Goal: Complete application form

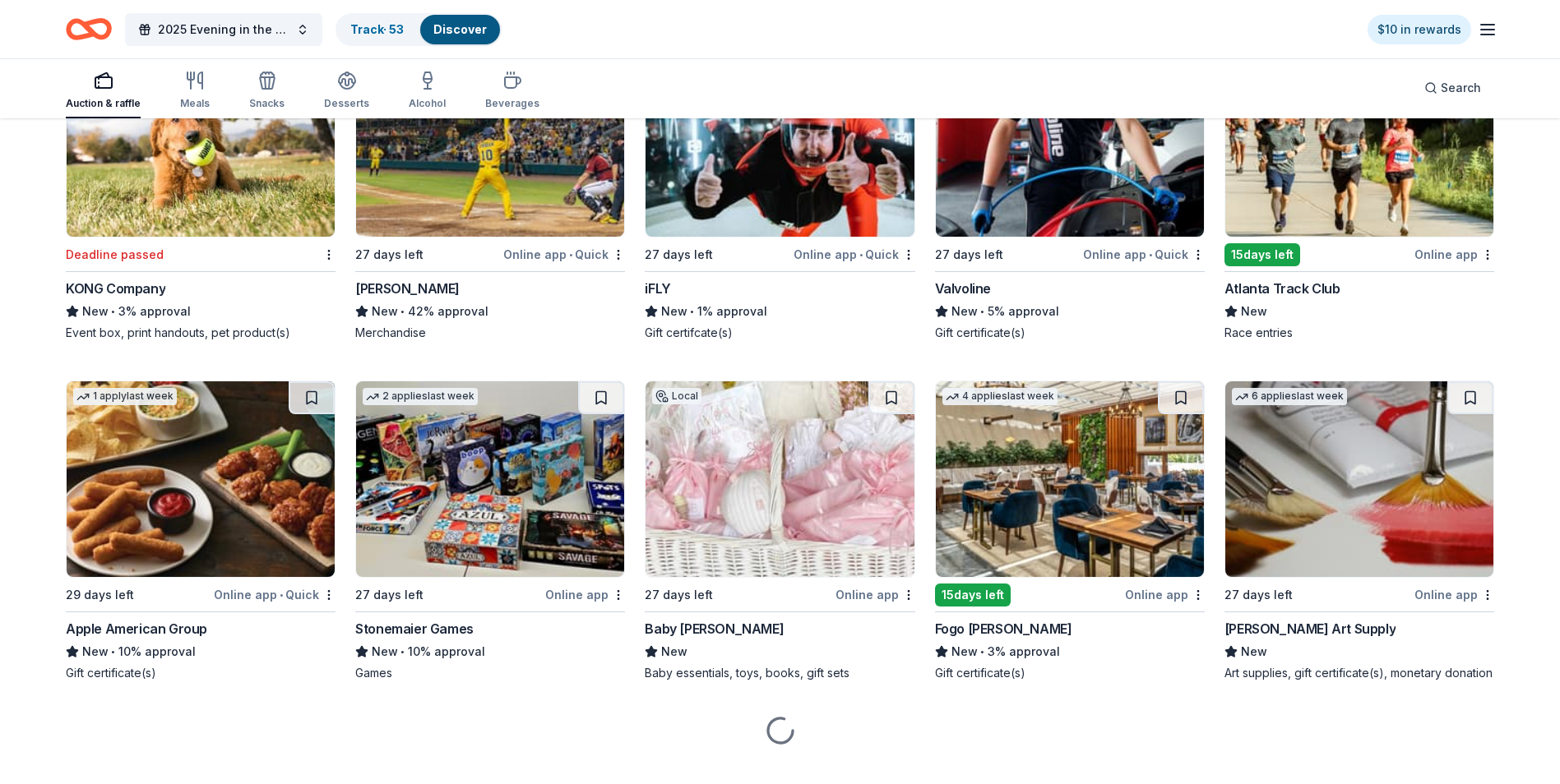
scroll to position [5934, 0]
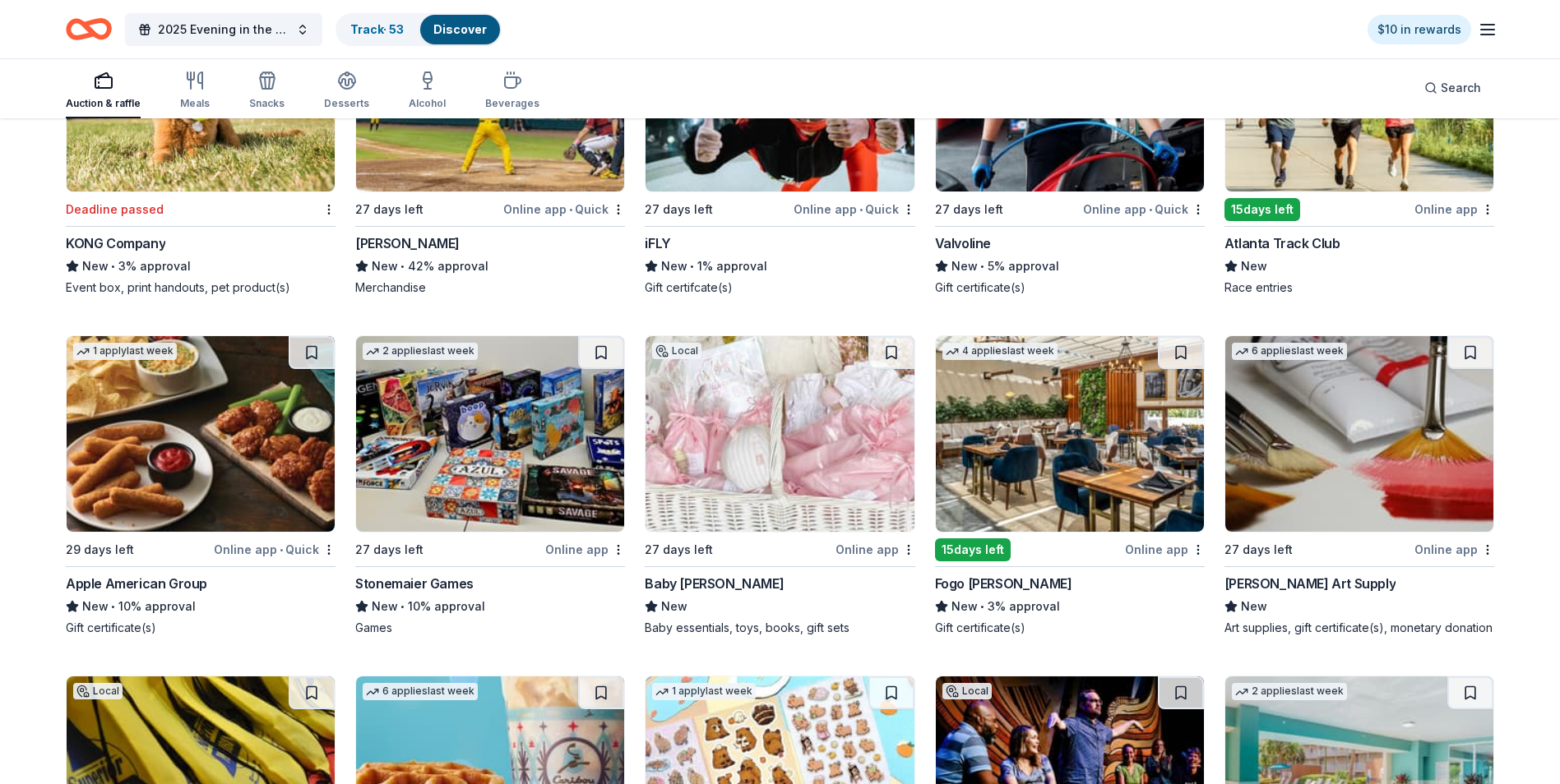
click at [462, 451] on img at bounding box center [489, 433] width 268 height 196
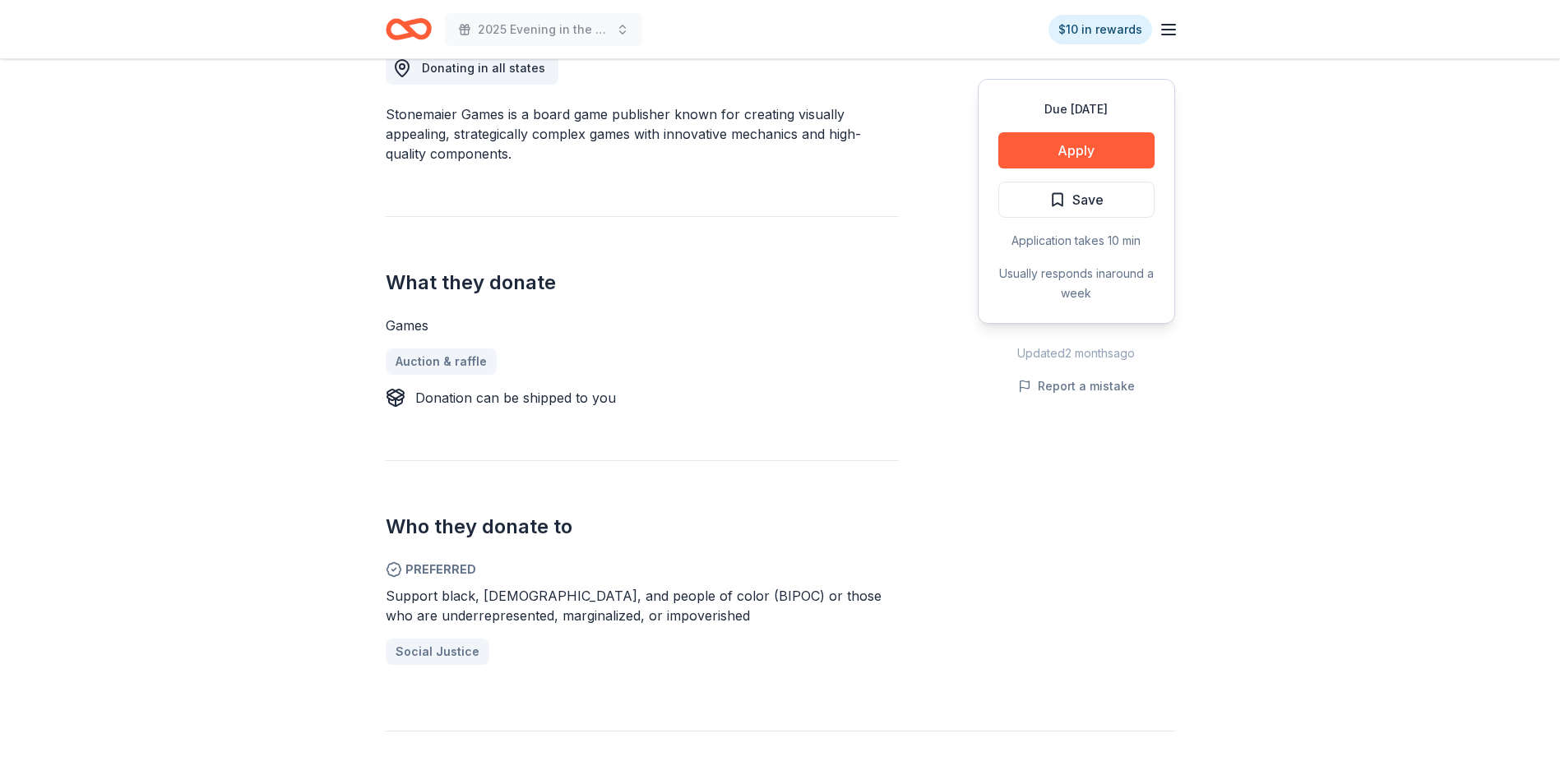
scroll to position [493, 0]
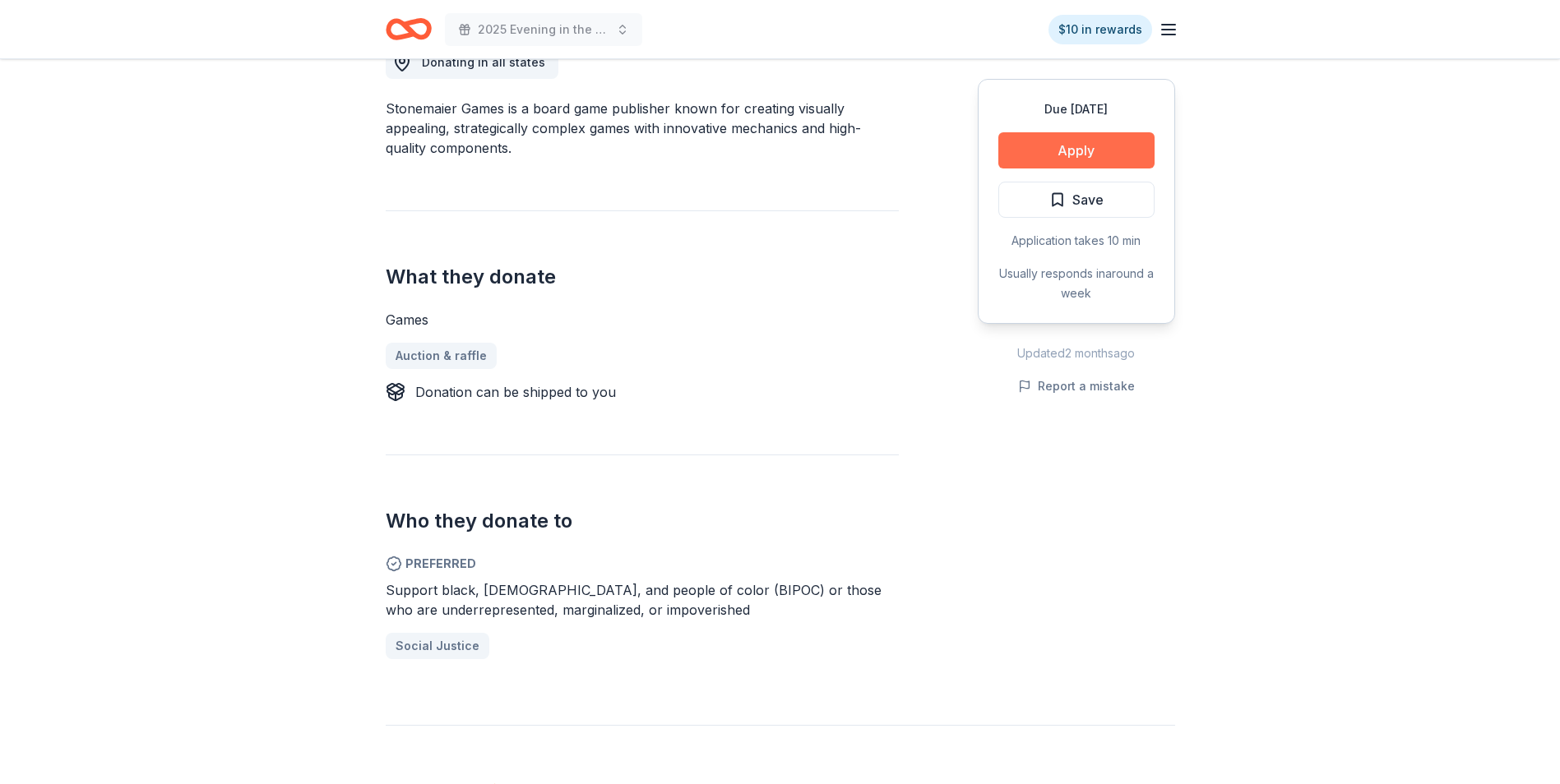
click at [1071, 147] on button "Apply" at bounding box center [1076, 150] width 156 height 36
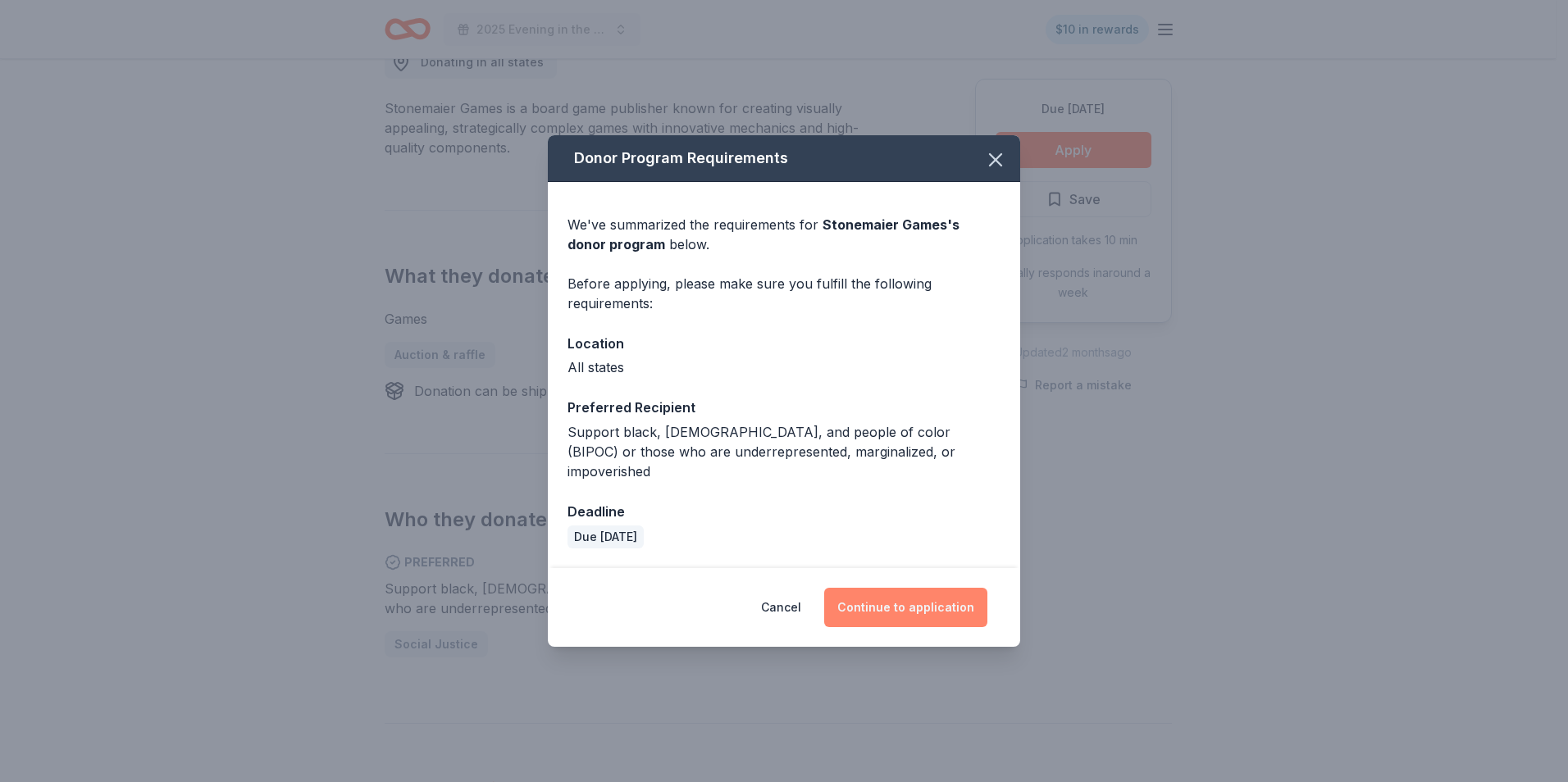
click at [912, 597] on button "Continue to application" at bounding box center [906, 608] width 164 height 40
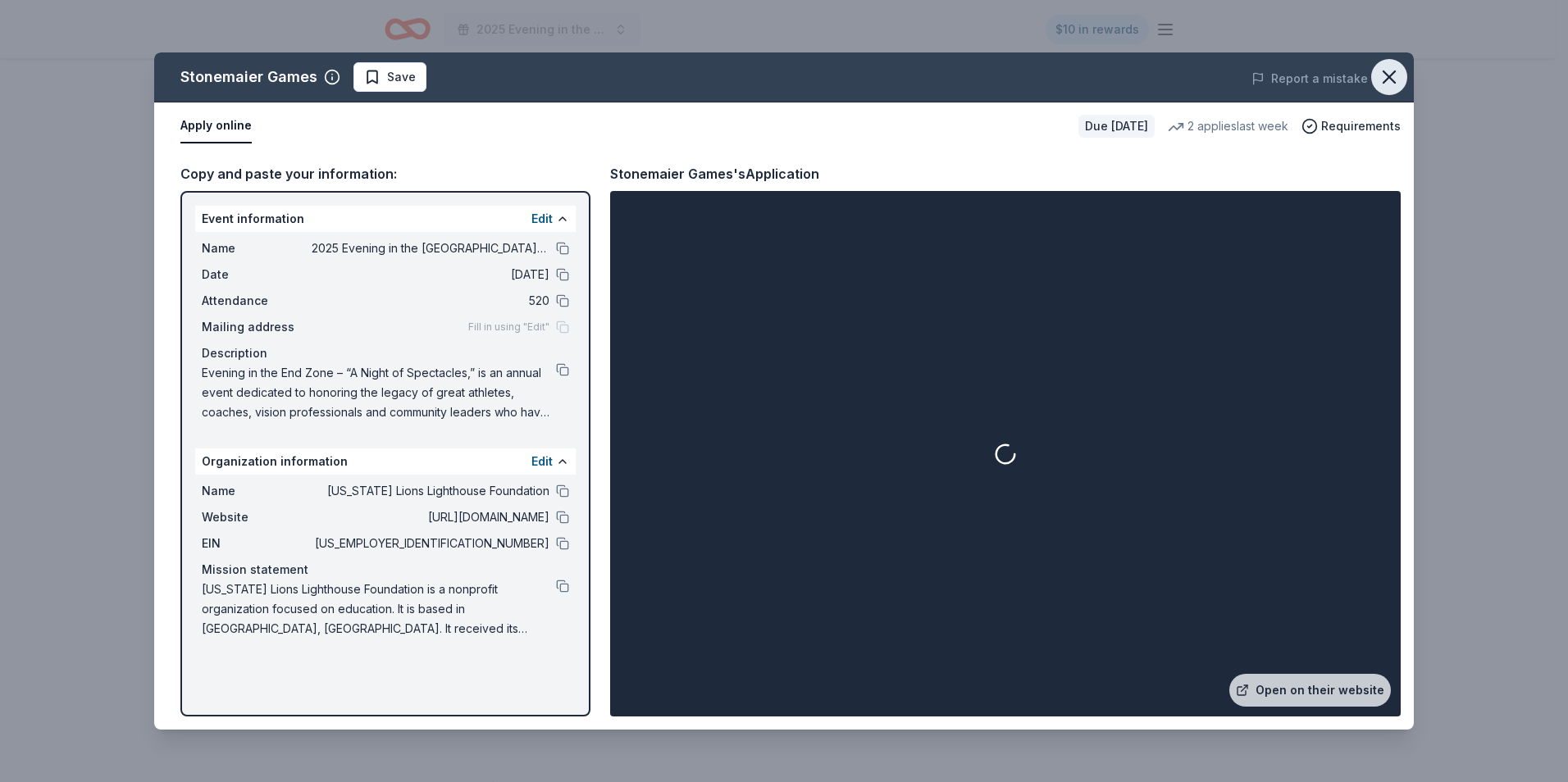
click at [1389, 76] on icon "button" at bounding box center [1389, 76] width 12 height 12
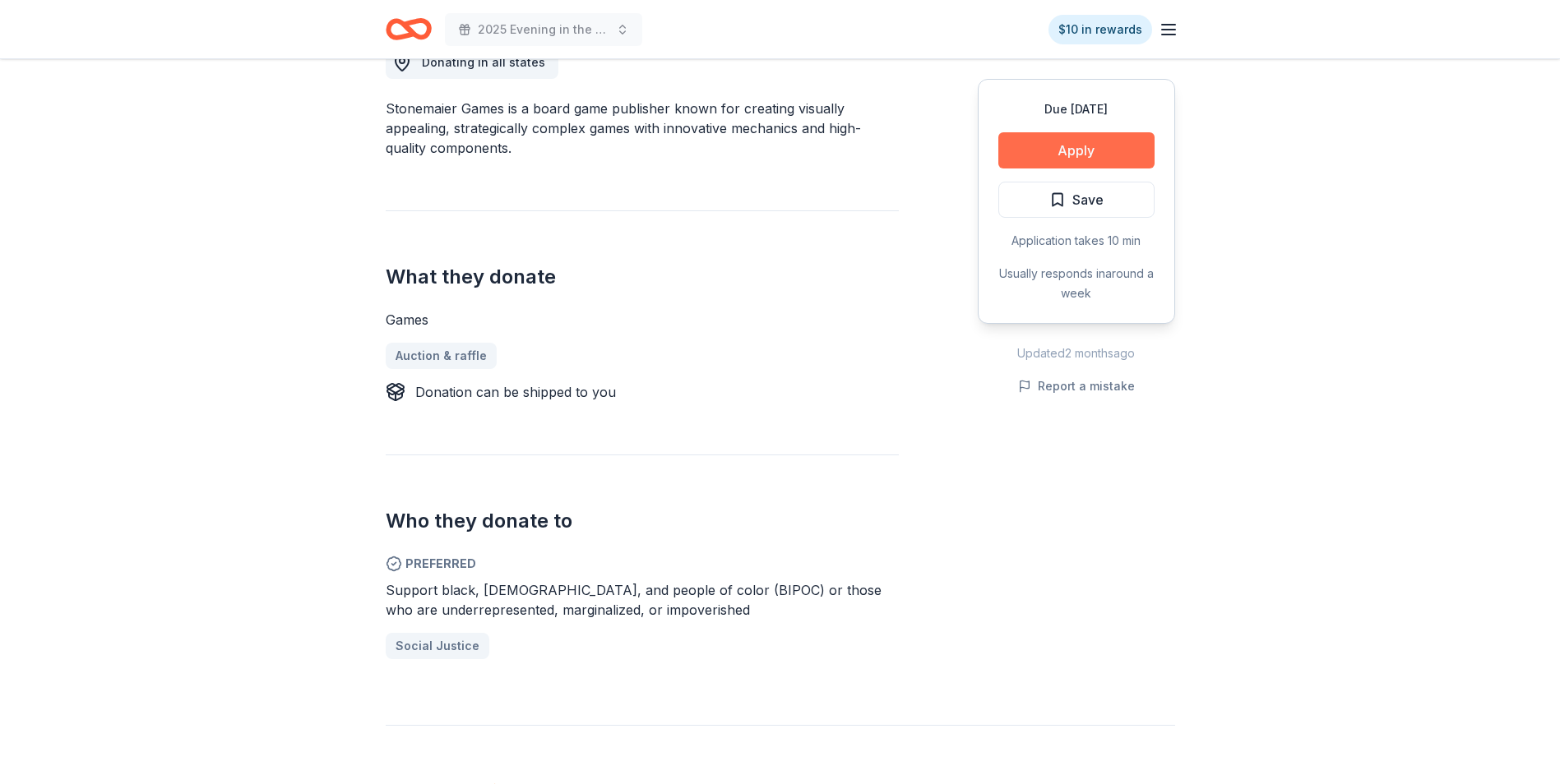
click at [1075, 146] on button "Apply" at bounding box center [1076, 150] width 156 height 36
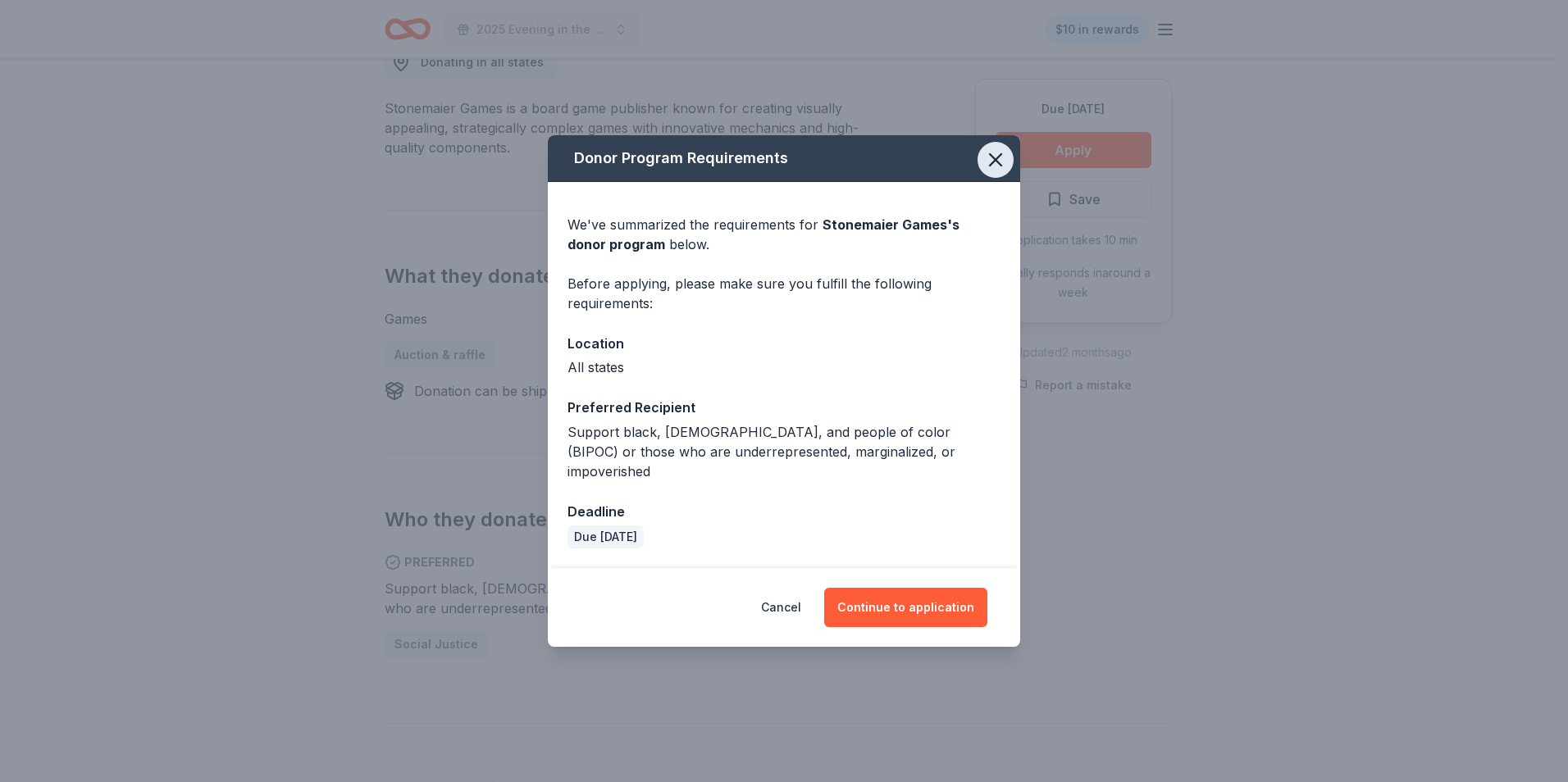
click at [997, 165] on icon "button" at bounding box center [995, 160] width 12 height 12
